Goal: Task Accomplishment & Management: Complete application form

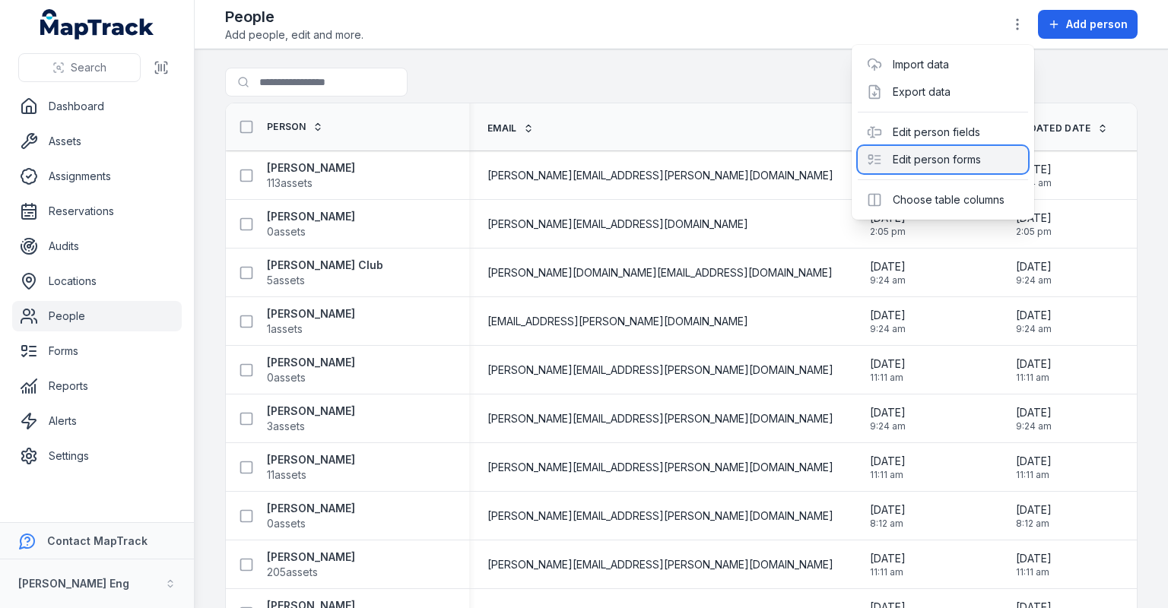
click at [958, 169] on div "Edit person forms" at bounding box center [943, 159] width 170 height 27
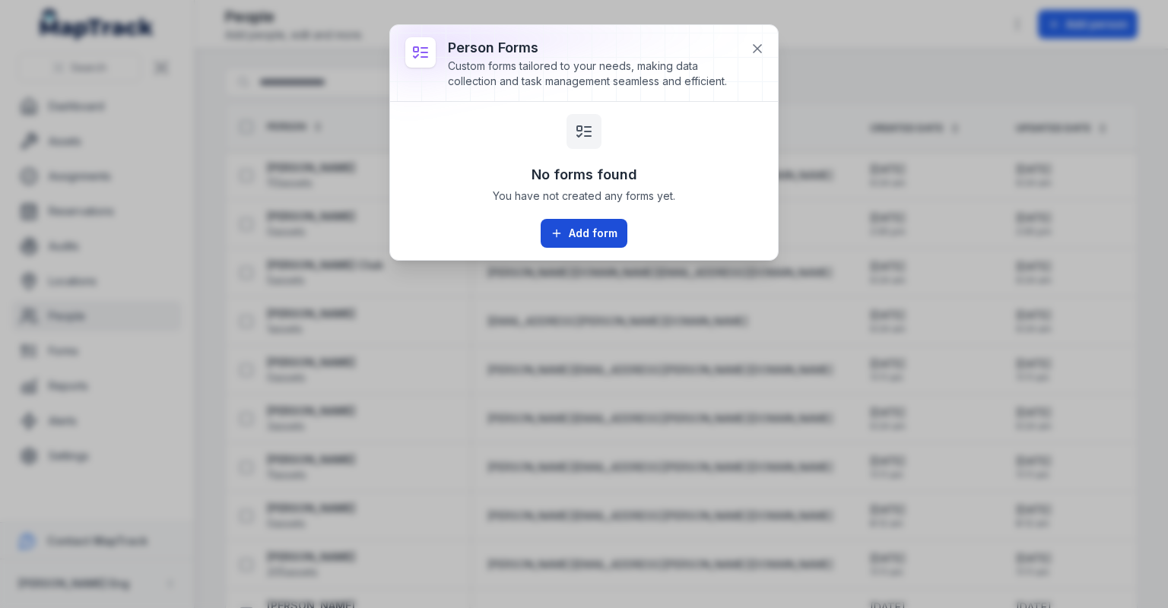
click at [607, 229] on button "Add form" at bounding box center [584, 233] width 87 height 29
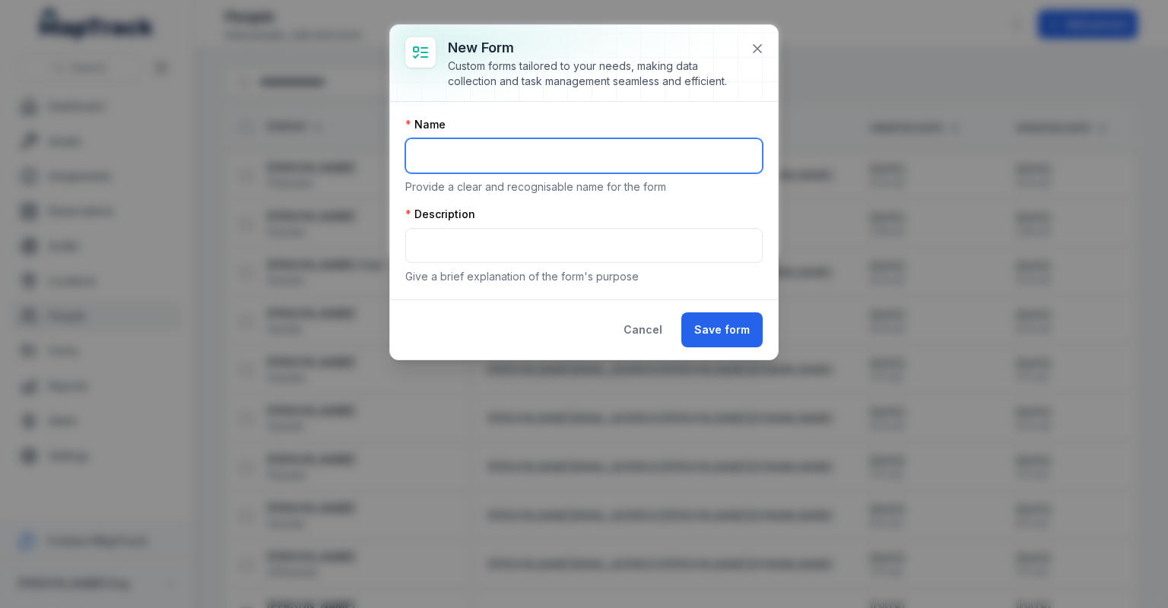
click at [459, 158] on input "text" at bounding box center [583, 155] width 357 height 35
click at [636, 85] on div "Custom forms tailored to your needs, making data collection and task management…" at bounding box center [593, 74] width 290 height 30
drag, startPoint x: 458, startPoint y: 191, endPoint x: 694, endPoint y: 184, distance: 235.8
click at [694, 184] on p "Provide a clear and recognisable name for the form" at bounding box center [583, 186] width 357 height 15
drag, startPoint x: 694, startPoint y: 184, endPoint x: 665, endPoint y: 217, distance: 43.6
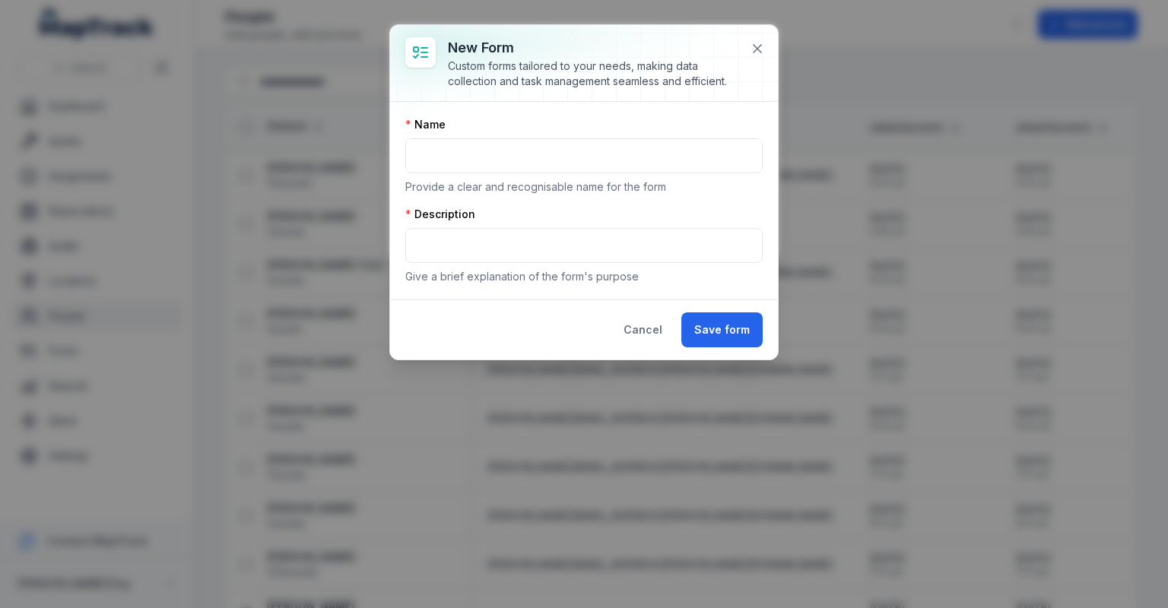
click at [666, 217] on div "Description" at bounding box center [583, 214] width 357 height 15
drag, startPoint x: 535, startPoint y: 276, endPoint x: 693, endPoint y: 276, distance: 157.4
click at [693, 276] on p "Give a brief explanation of the form's purpose" at bounding box center [583, 276] width 357 height 15
click at [675, 274] on p "Give a brief explanation of the form's purpose" at bounding box center [583, 276] width 357 height 15
click at [750, 46] on icon at bounding box center [757, 48] width 15 height 15
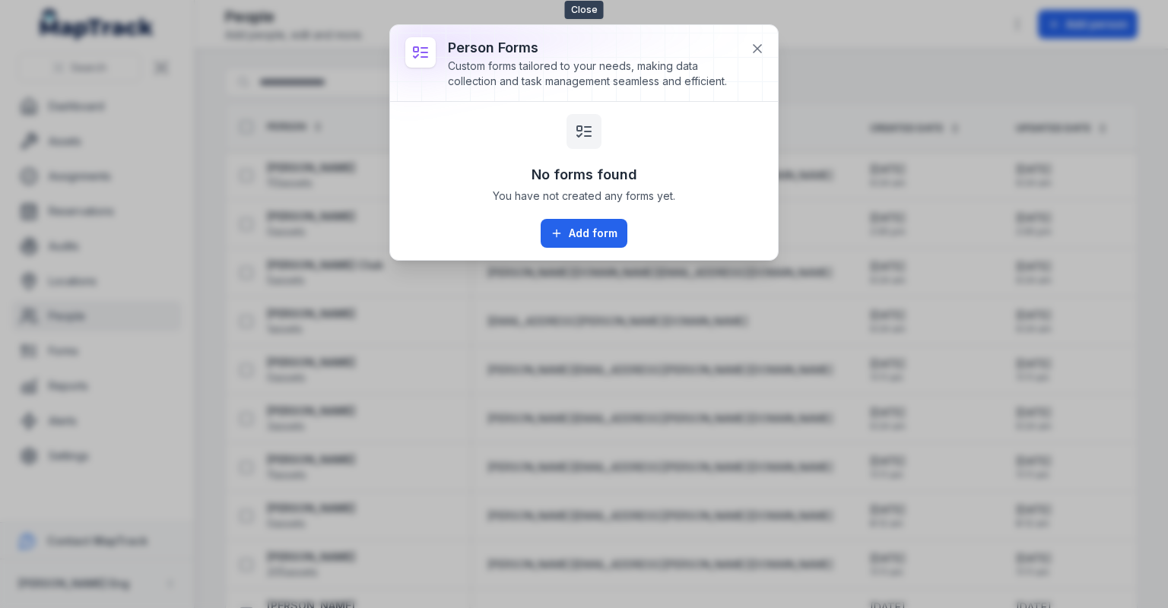
click at [750, 46] on icon at bounding box center [757, 48] width 15 height 15
